Goal: Task Accomplishment & Management: Use online tool/utility

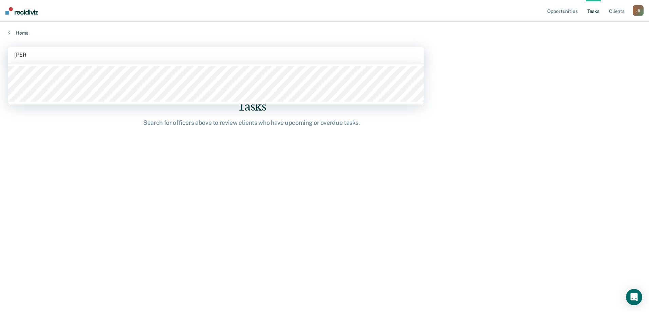
type input "[PERSON_NAME]"
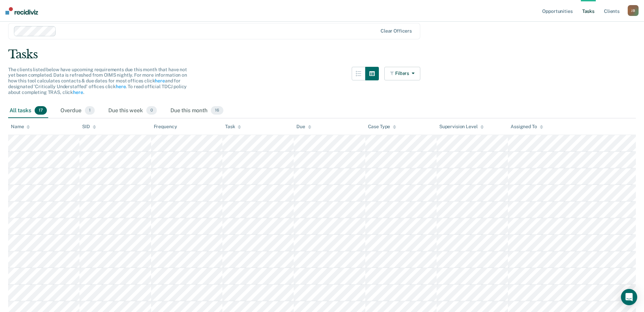
scroll to position [34, 0]
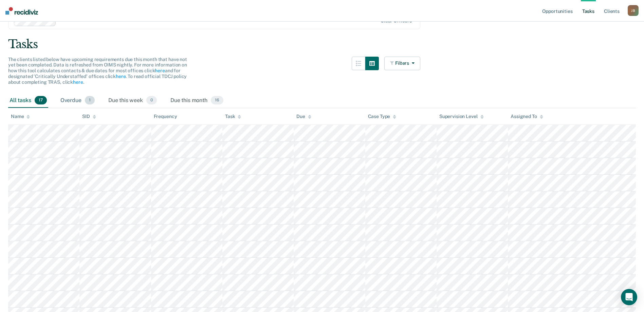
click at [81, 100] on div "Overdue 1" at bounding box center [77, 100] width 37 height 15
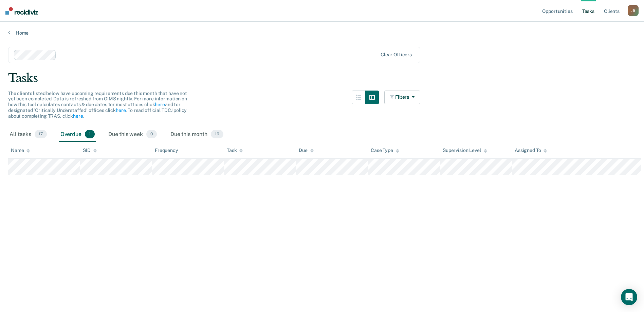
scroll to position [0, 0]
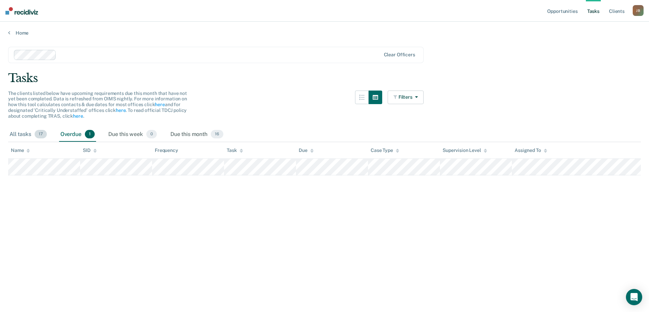
click at [23, 132] on div "All tasks 17" at bounding box center [28, 134] width 40 height 15
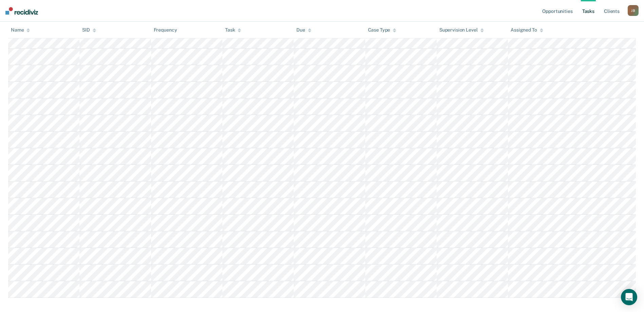
scroll to position [160, 0]
